Goal: Find specific page/section: Find specific page/section

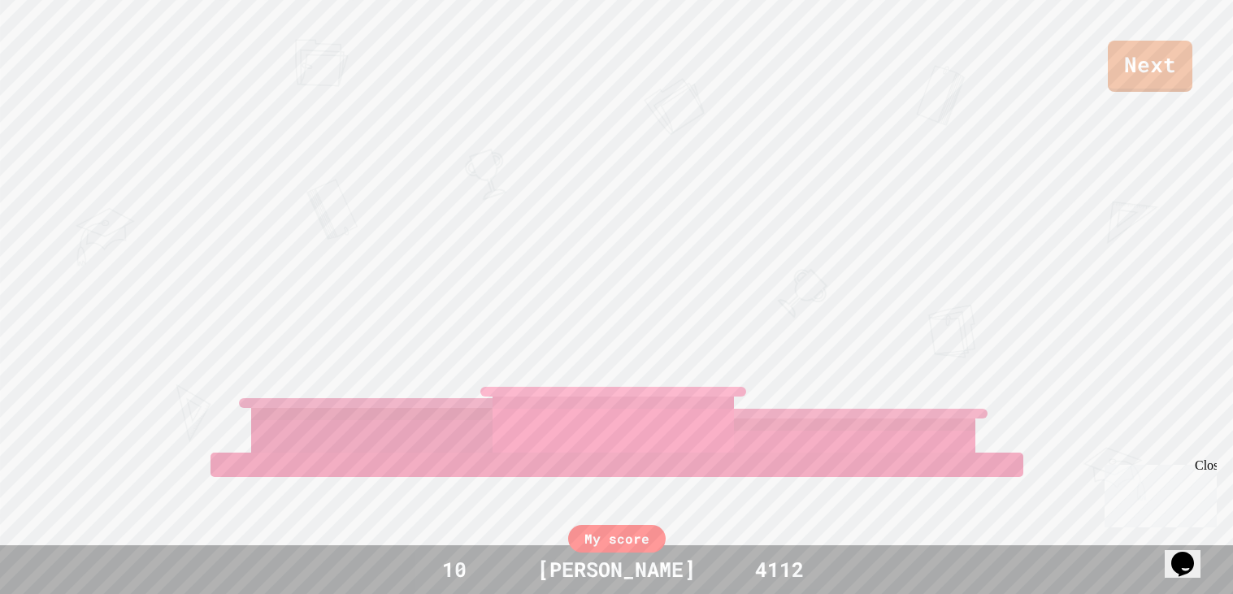
click at [1160, 67] on link "Next" at bounding box center [1150, 66] width 85 height 51
